Goal: Information Seeking & Learning: Learn about a topic

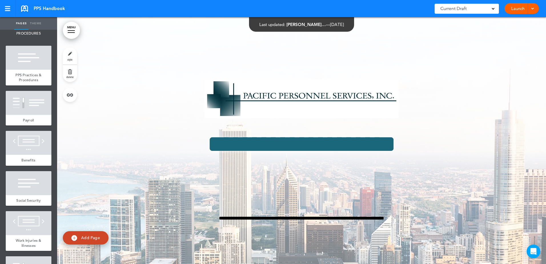
scroll to position [1371, 0]
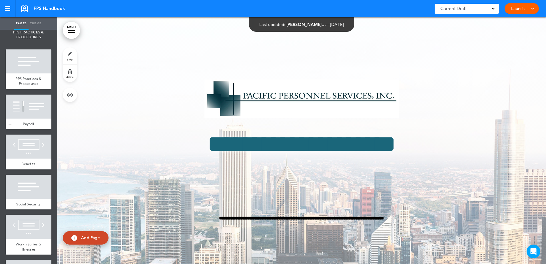
click at [11, 129] on link "Payroll" at bounding box center [29, 123] width 46 height 11
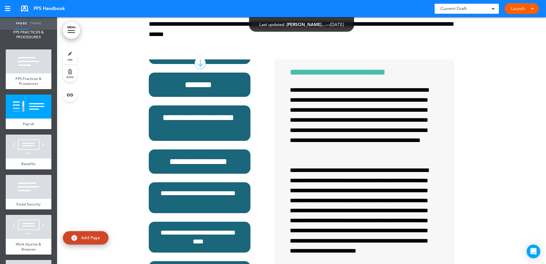
scroll to position [109, 0]
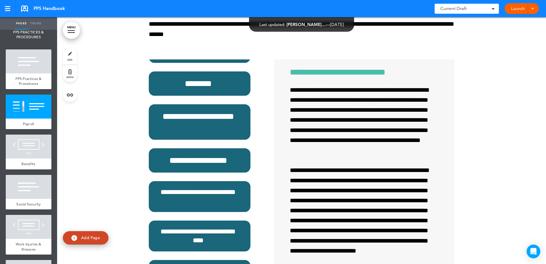
click at [0, 0] on div at bounding box center [0, 0] width 0 height 0
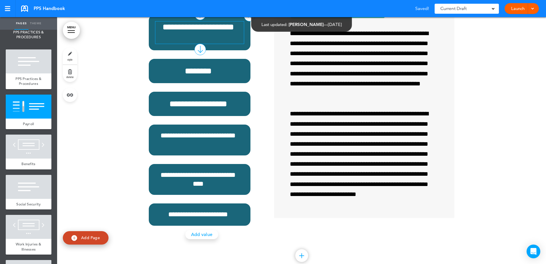
scroll to position [9893, 0]
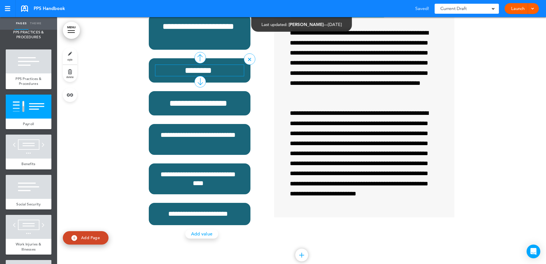
click at [214, 83] on div "********" at bounding box center [200, 70] width 102 height 24
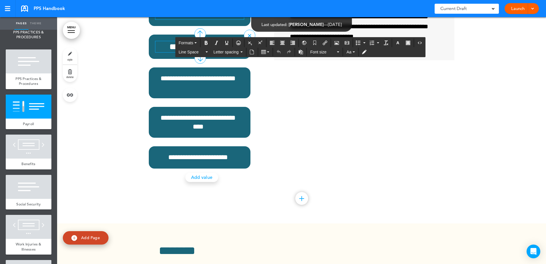
scroll to position [9951, 0]
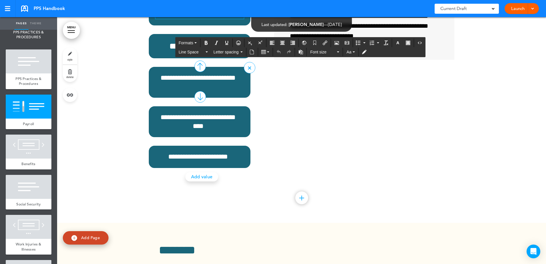
click at [208, 98] on div "**********" at bounding box center [200, 82] width 102 height 31
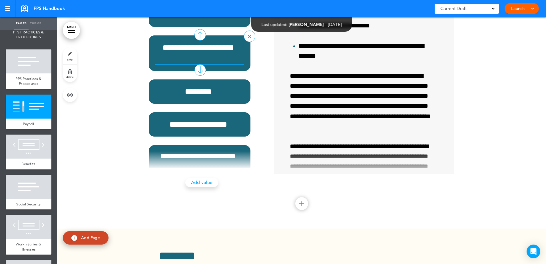
scroll to position [109, 0]
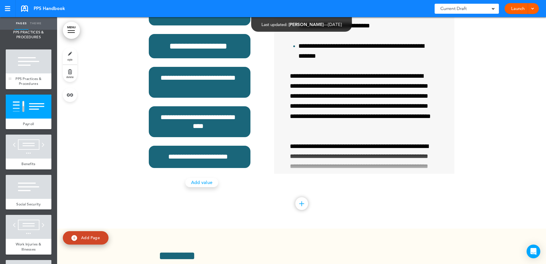
click at [35, 86] on span "PPS Practices & Procedures" at bounding box center [28, 81] width 26 height 10
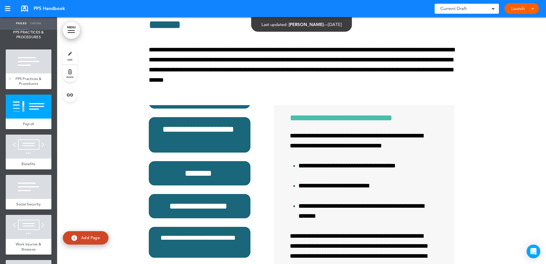
click at [34, 73] on div at bounding box center [29, 61] width 46 height 24
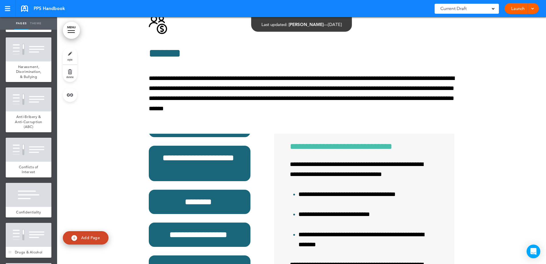
scroll to position [1085, 0]
click at [24, 79] on span "Harassment, Discrimination, & Bullying" at bounding box center [28, 72] width 25 height 15
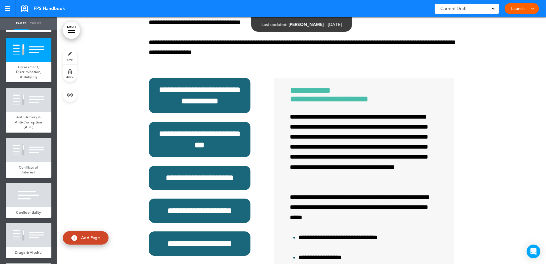
scroll to position [7436, 0]
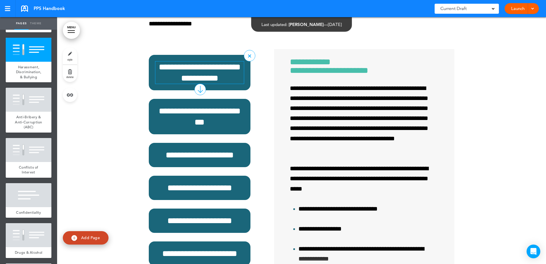
click at [178, 90] on div "**********" at bounding box center [200, 72] width 102 height 35
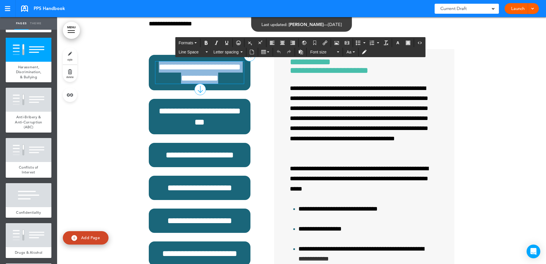
click at [169, 84] on h6 "**********" at bounding box center [199, 72] width 89 height 22
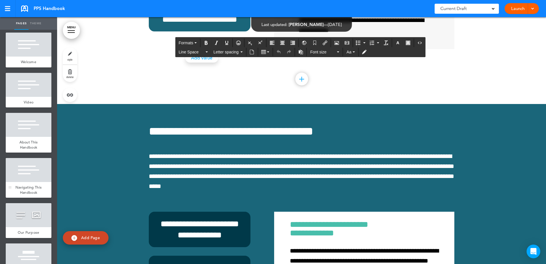
scroll to position [114, 0]
click at [28, 177] on div at bounding box center [29, 170] width 46 height 24
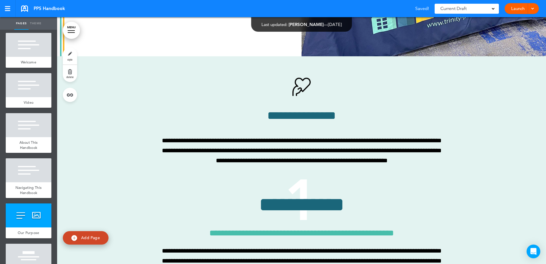
scroll to position [1674, 0]
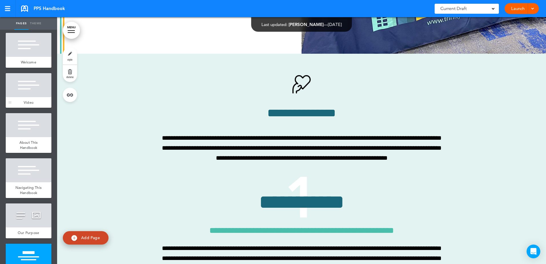
click at [31, 105] on span "Video" at bounding box center [29, 102] width 10 height 5
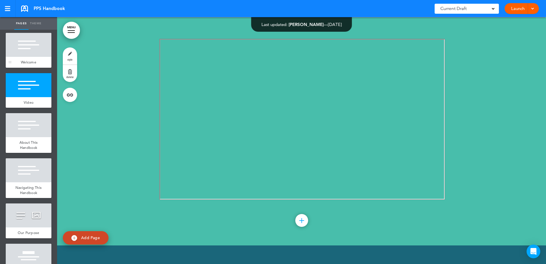
click at [24, 65] on span "Welcome" at bounding box center [28, 62] width 15 height 5
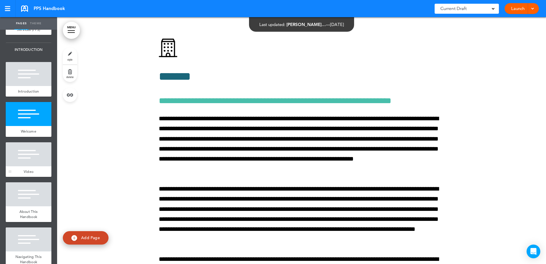
scroll to position [29, 0]
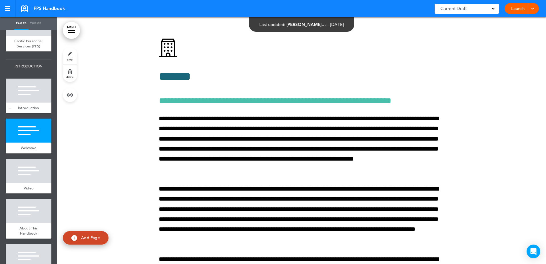
click at [30, 103] on div at bounding box center [29, 91] width 46 height 24
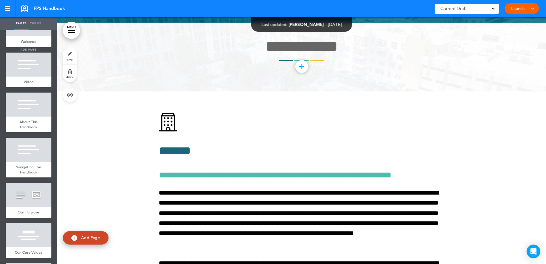
scroll to position [171, 0]
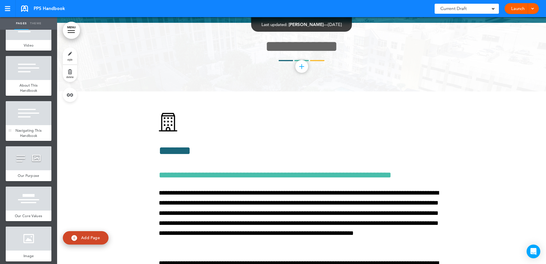
click at [29, 124] on div at bounding box center [29, 113] width 46 height 24
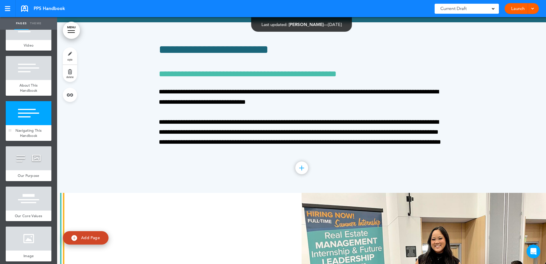
scroll to position [1303, 0]
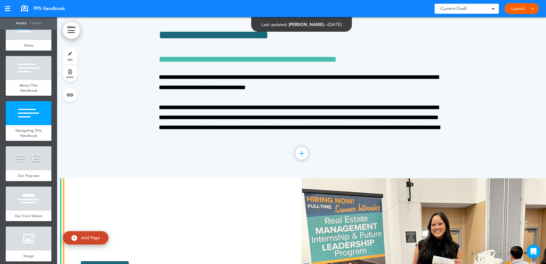
click at [483, 10] on div "Current Draft" at bounding box center [467, 9] width 64 height 10
click at [4, 7] on link at bounding box center [8, 8] width 16 height 17
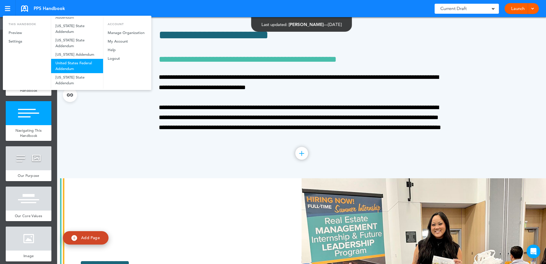
scroll to position [143, 0]
click at [182, 50] on div at bounding box center [273, 132] width 546 height 264
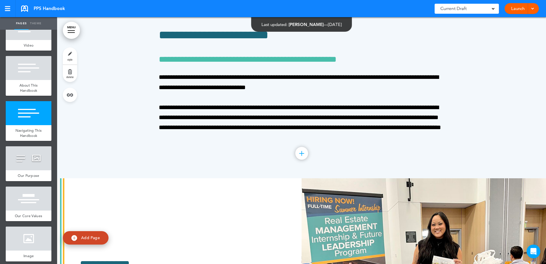
click at [50, 9] on span "PPS Handbook" at bounding box center [49, 8] width 31 height 6
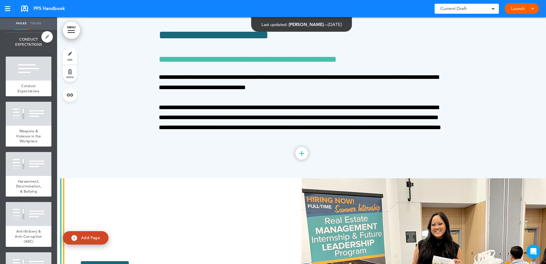
scroll to position [999, 0]
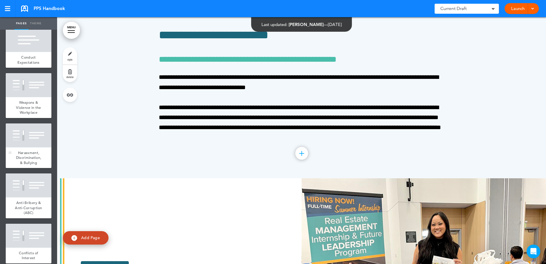
click at [20, 147] on div at bounding box center [29, 135] width 46 height 24
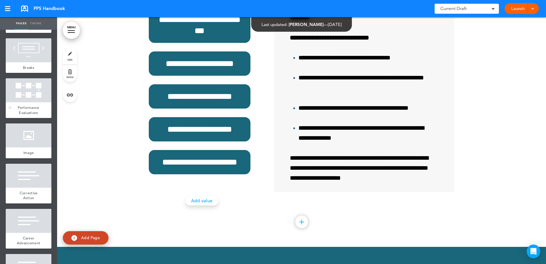
scroll to position [1685, 0]
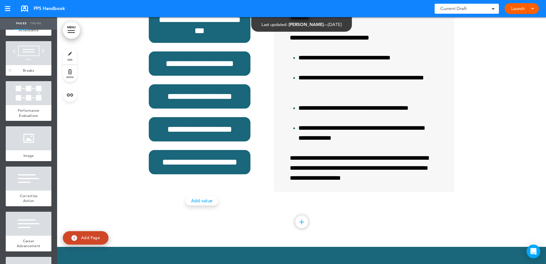
click at [36, 65] on div at bounding box center [29, 53] width 46 height 24
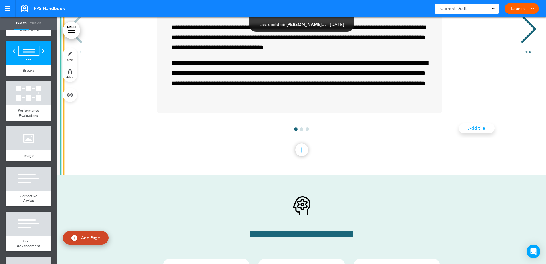
scroll to position [12001, 0]
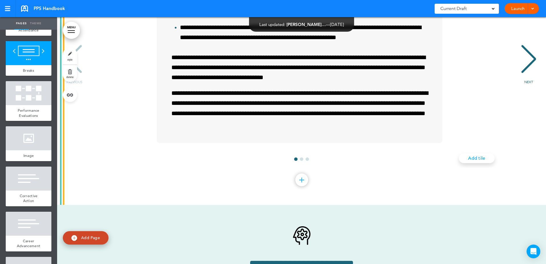
click at [529, 79] on div "NEXT" at bounding box center [528, 64] width 17 height 29
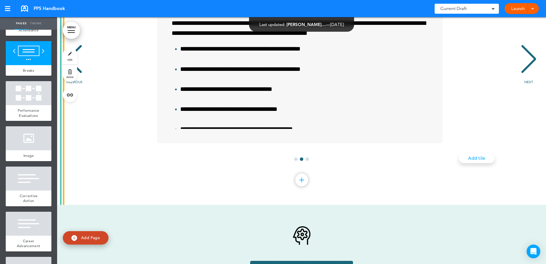
scroll to position [0, 476]
click at [529, 79] on div "NEXT" at bounding box center [528, 64] width 17 height 29
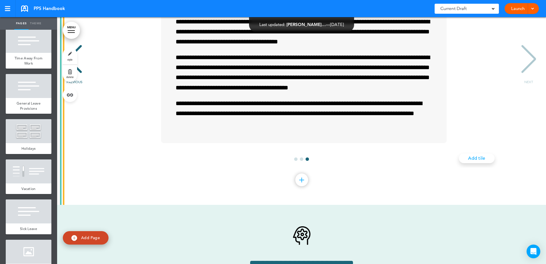
scroll to position [3103, 0]
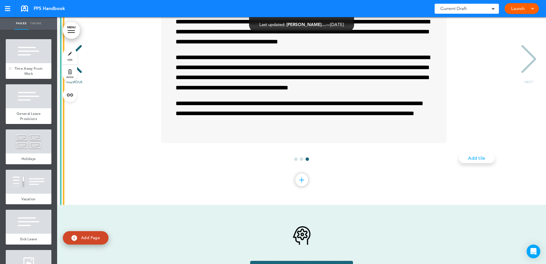
click at [29, 76] on span "Time Away From Work" at bounding box center [29, 71] width 28 height 10
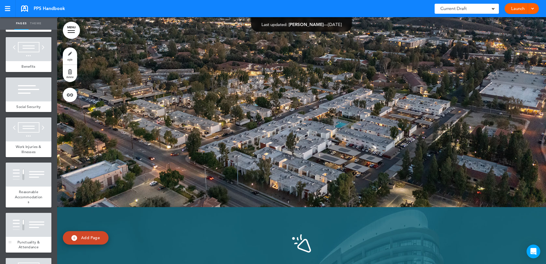
scroll to position [1419, 0]
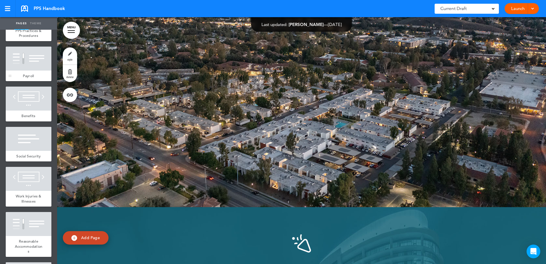
click at [43, 71] on div at bounding box center [29, 59] width 46 height 24
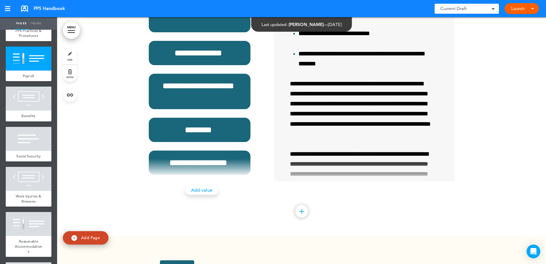
scroll to position [9922, 0]
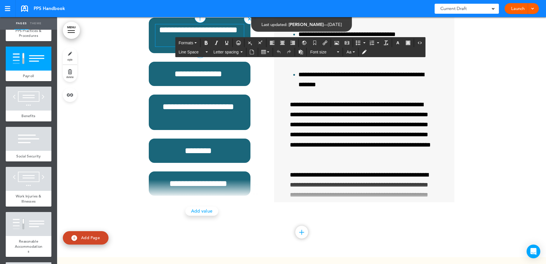
click at [215, 47] on h6 "**********" at bounding box center [198, 35] width 86 height 22
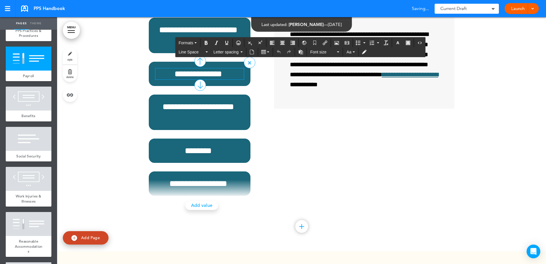
click at [209, 79] on h6 "**********" at bounding box center [198, 73] width 86 height 11
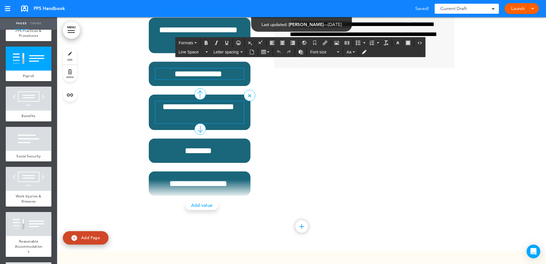
click at [203, 123] on h6 "**********" at bounding box center [198, 112] width 86 height 22
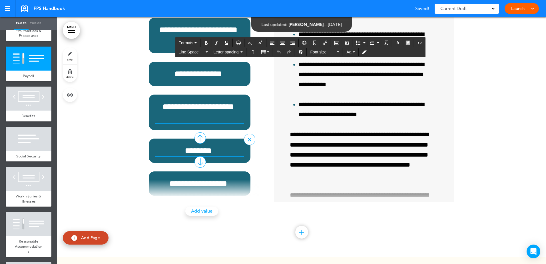
click at [202, 156] on h6 "********" at bounding box center [198, 150] width 86 height 11
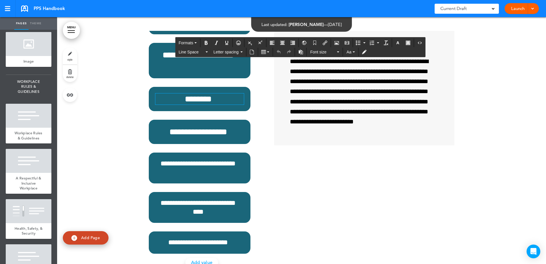
scroll to position [2047, 0]
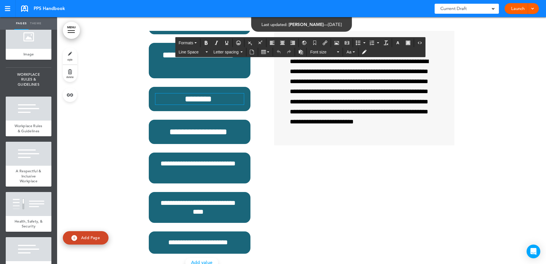
click at [28, 19] on div "Business Expenses" at bounding box center [29, 12] width 46 height 16
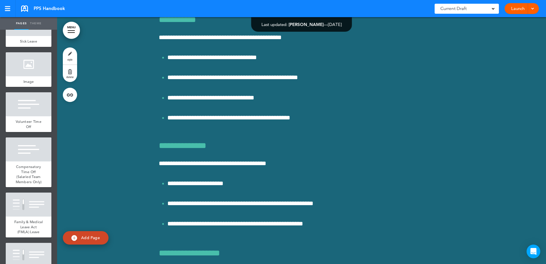
scroll to position [3303, 0]
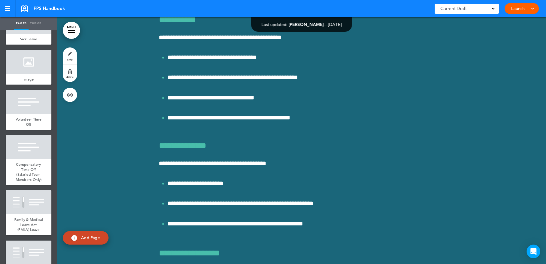
click at [26, 34] on div at bounding box center [29, 22] width 46 height 24
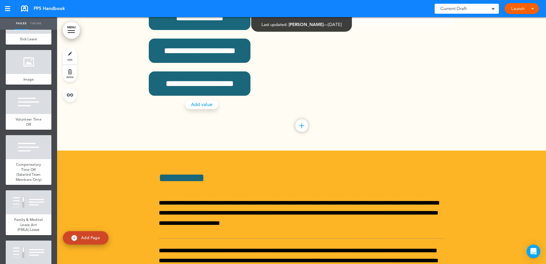
scroll to position [24238, 0]
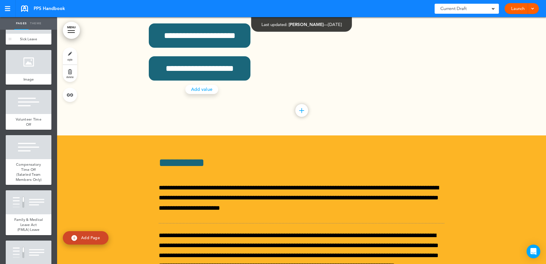
click at [34, 34] on div at bounding box center [29, 22] width 46 height 24
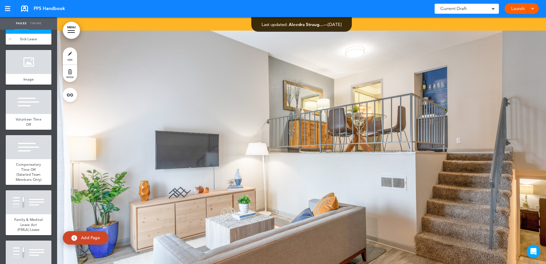
scroll to position [24581, 0]
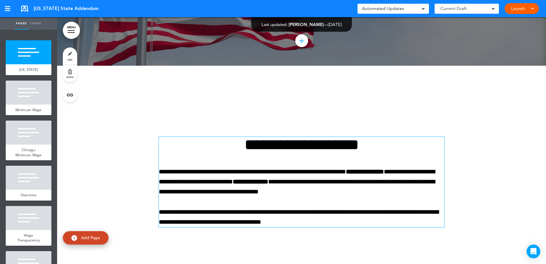
scroll to position [200, 0]
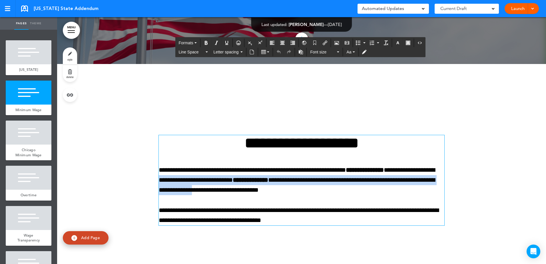
drag, startPoint x: 182, startPoint y: 181, endPoint x: 264, endPoint y: 191, distance: 82.3
click at [264, 191] on p "**********" at bounding box center [302, 180] width 286 height 30
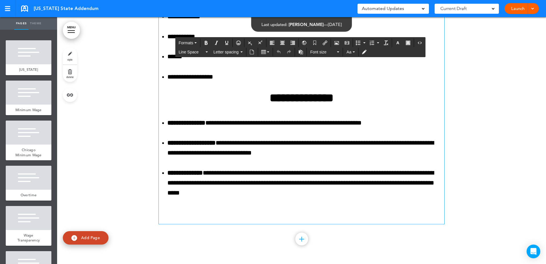
scroll to position [15703, 0]
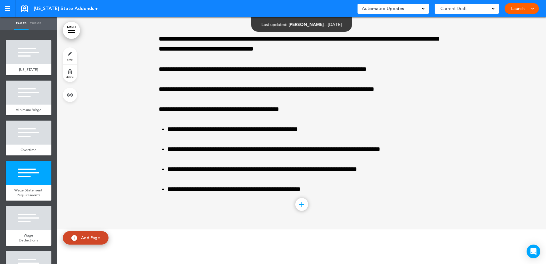
scroll to position [2598, 0]
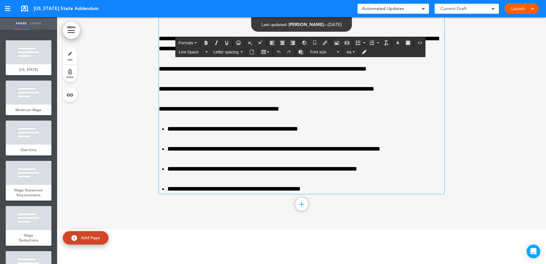
drag, startPoint x: 268, startPoint y: 58, endPoint x: 352, endPoint y: 63, distance: 84.7
click at [352, 54] on p "**********" at bounding box center [302, 44] width 286 height 20
click at [343, 73] on div "**********" at bounding box center [302, 99] width 286 height 190
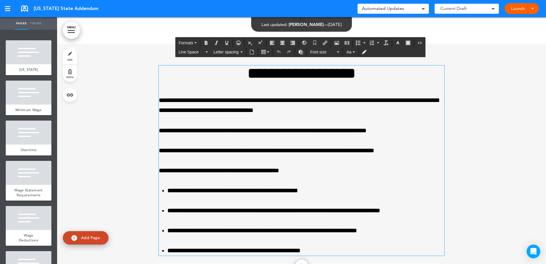
scroll to position [2513, 0]
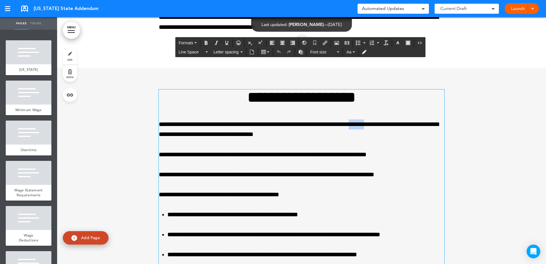
drag, startPoint x: 376, startPoint y: 142, endPoint x: 393, endPoint y: 143, distance: 17.1
click at [393, 139] on p "**********" at bounding box center [302, 129] width 286 height 20
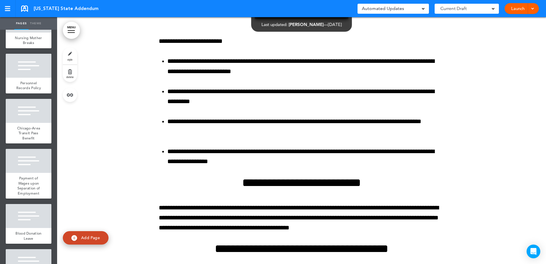
scroll to position [828, 0]
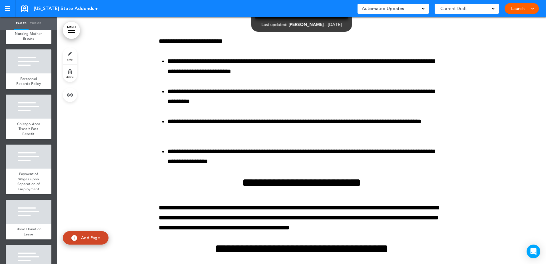
click at [135, 148] on div at bounding box center [301, 48] width 489 height 632
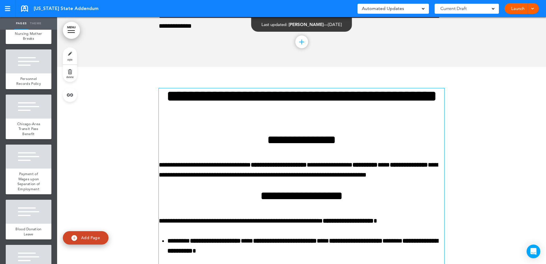
scroll to position [13633, 0]
